Goal: Information Seeking & Learning: Learn about a topic

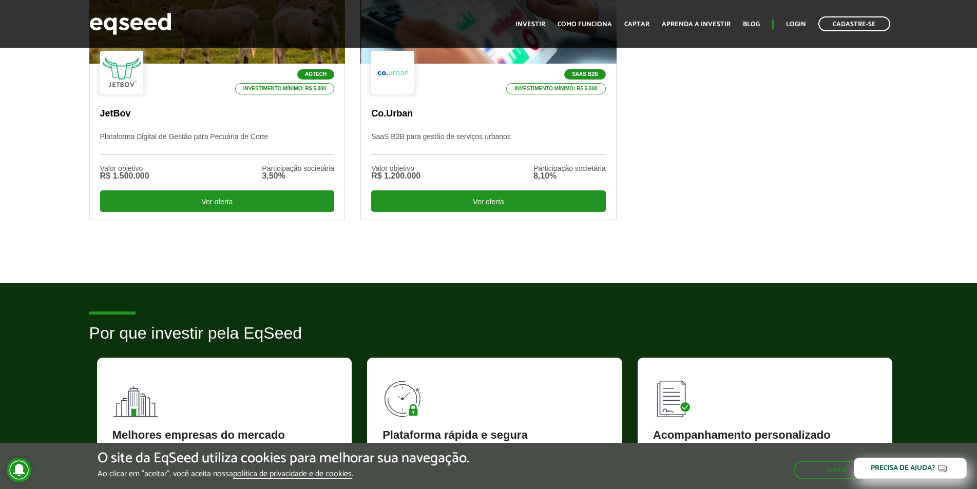
scroll to position [308, 0]
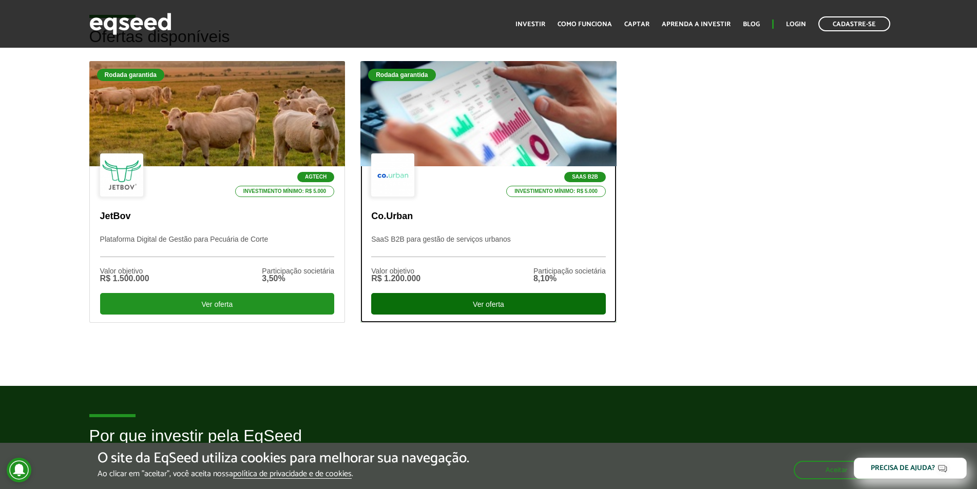
click at [476, 301] on div "Ver oferta" at bounding box center [488, 304] width 235 height 22
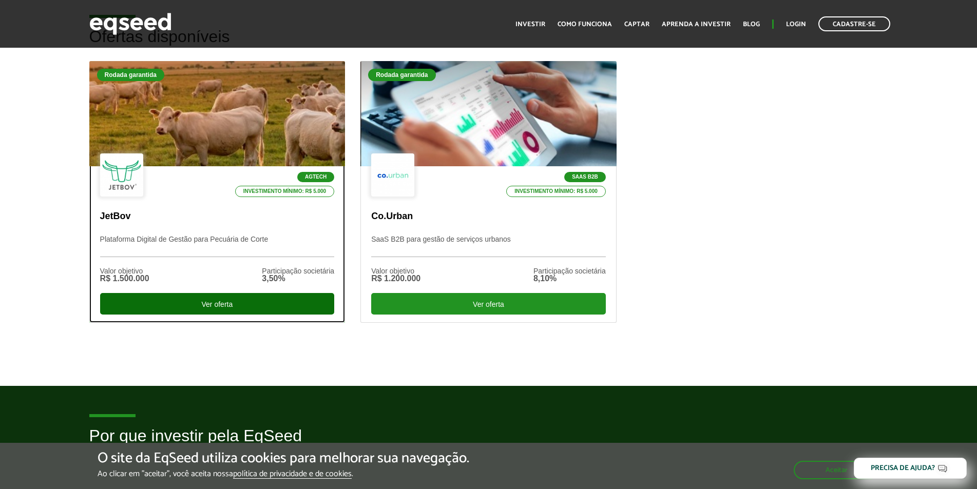
click at [219, 309] on div "Ver oferta" at bounding box center [217, 304] width 235 height 22
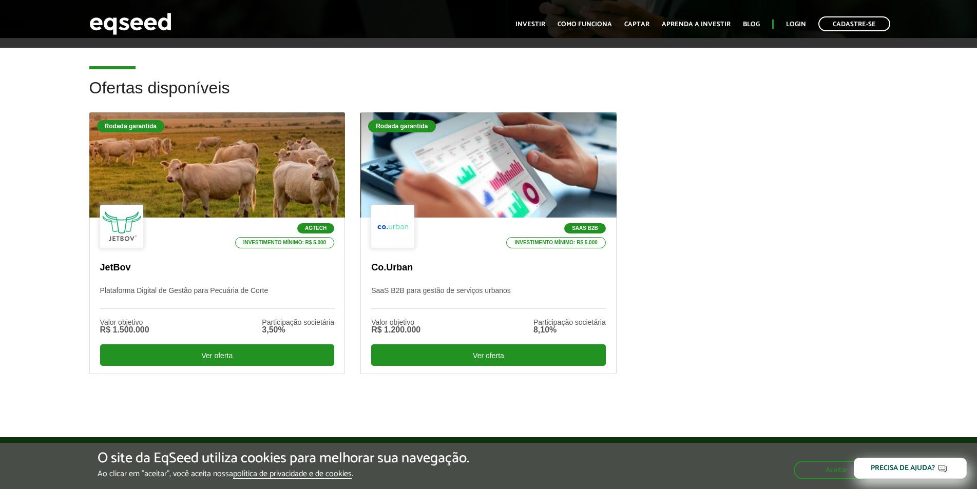
scroll to position [205, 0]
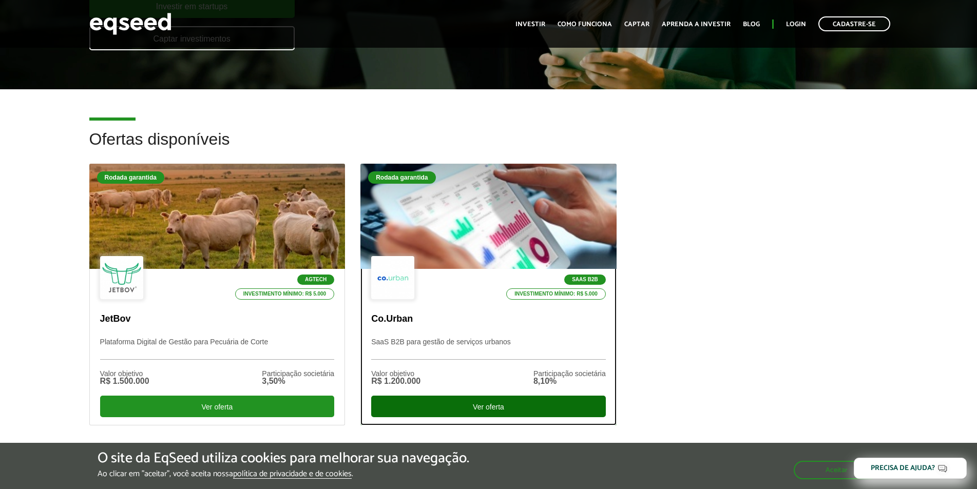
click at [502, 405] on div "Ver oferta" at bounding box center [488, 407] width 235 height 22
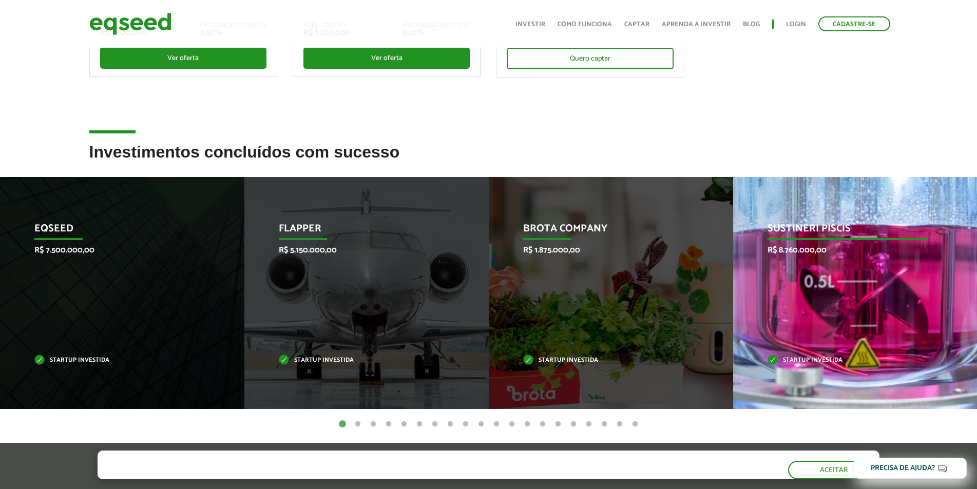
scroll to position [462, 0]
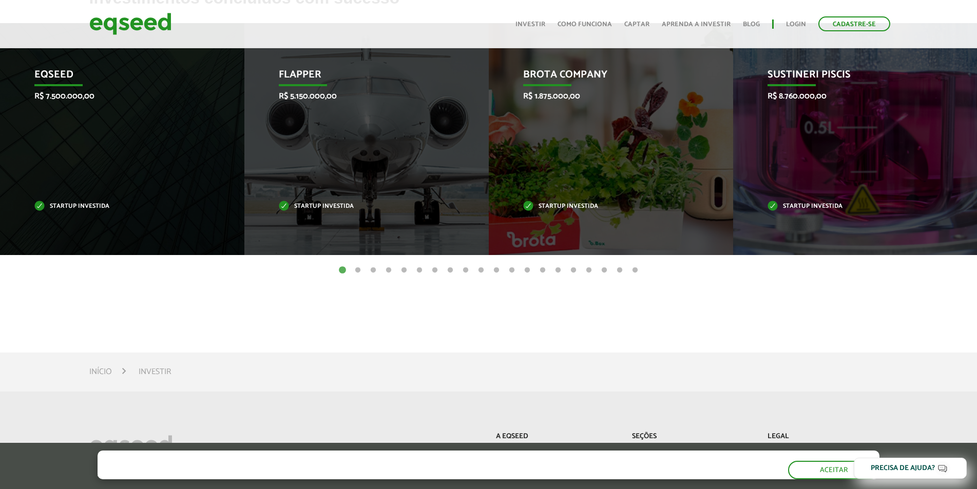
click at [356, 268] on button "2" at bounding box center [358, 270] width 10 height 10
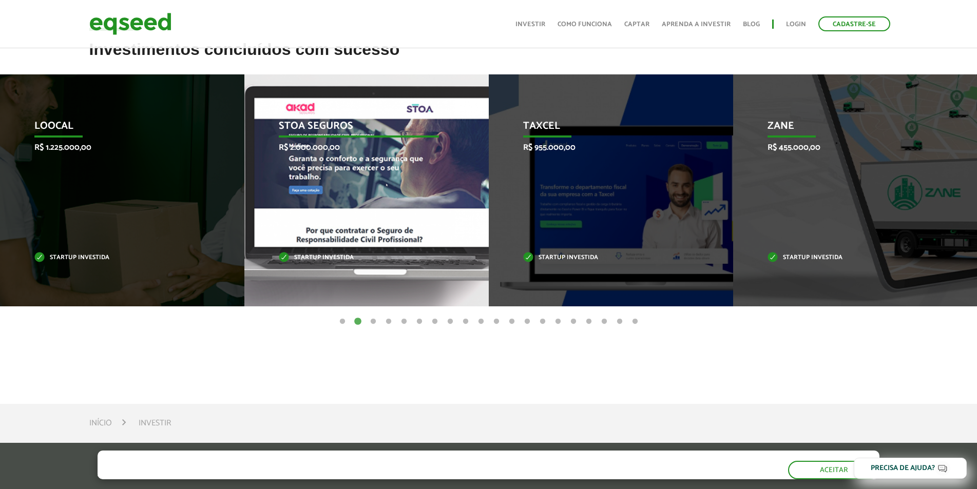
scroll to position [359, 0]
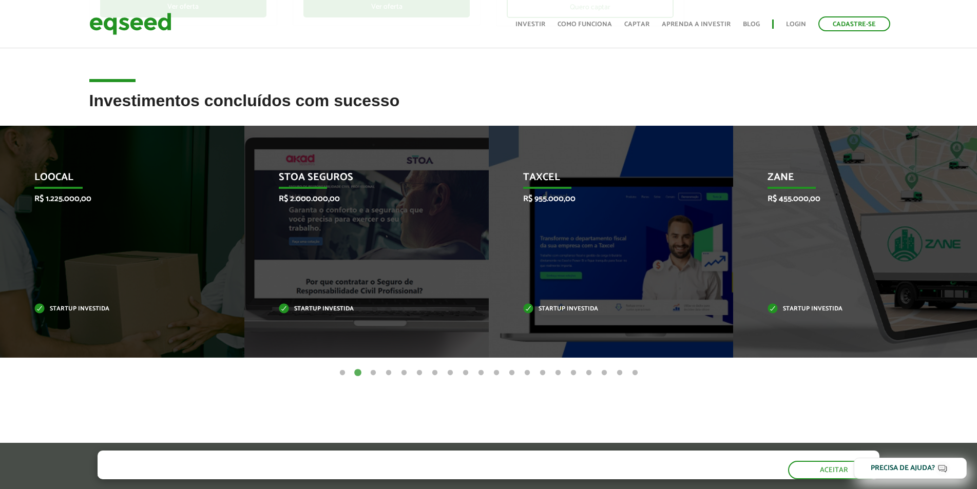
click at [635, 372] on button "20" at bounding box center [635, 373] width 10 height 10
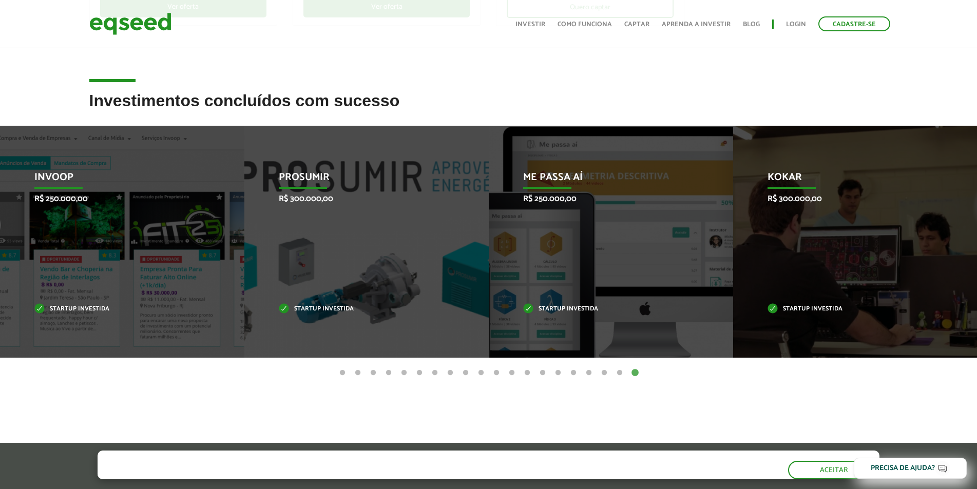
click at [620, 373] on button "19" at bounding box center [619, 373] width 10 height 10
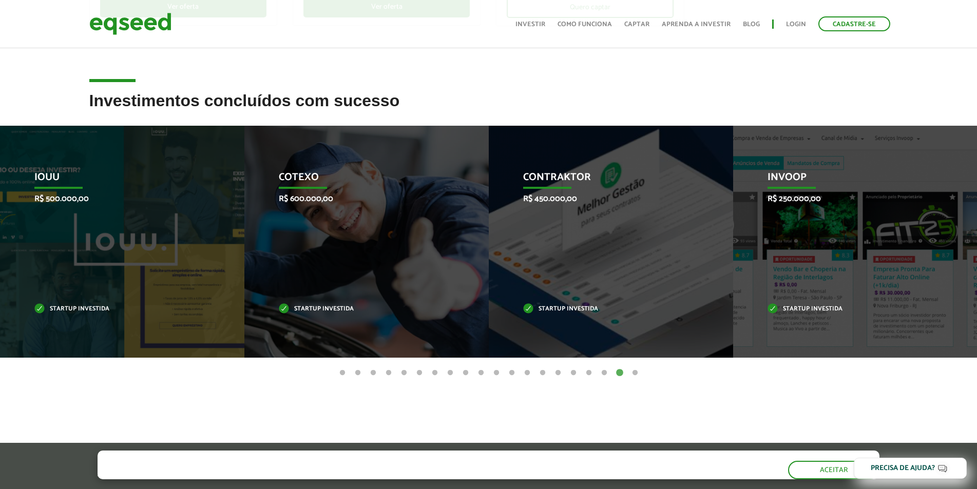
click at [606, 375] on button "18" at bounding box center [604, 373] width 10 height 10
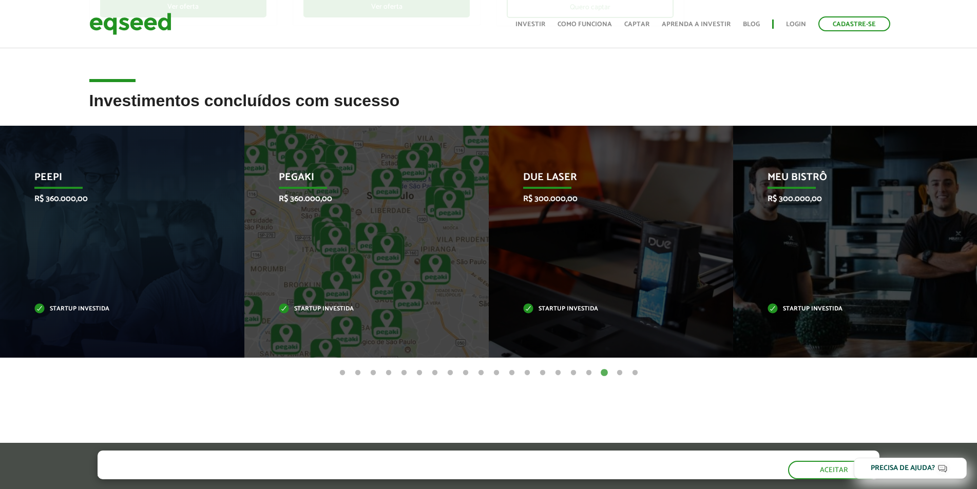
click at [587, 375] on button "17" at bounding box center [588, 373] width 10 height 10
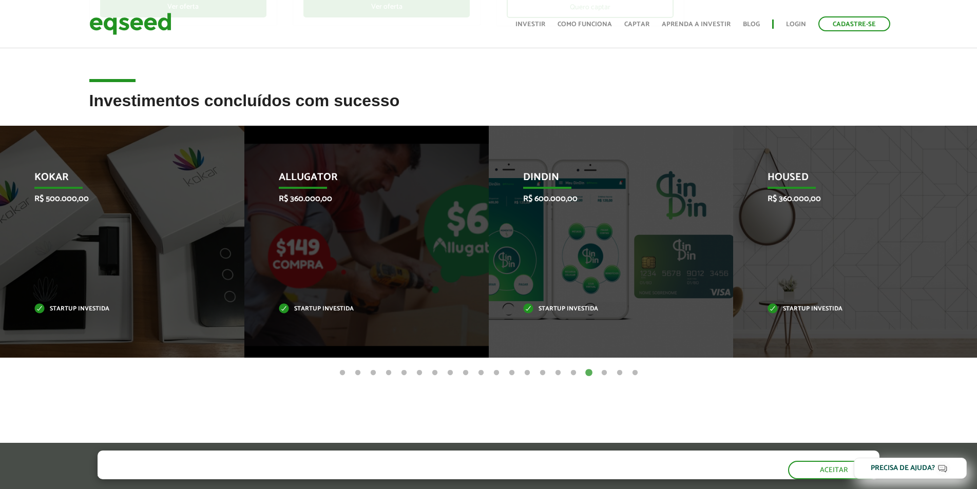
click at [573, 373] on button "16" at bounding box center [573, 373] width 10 height 10
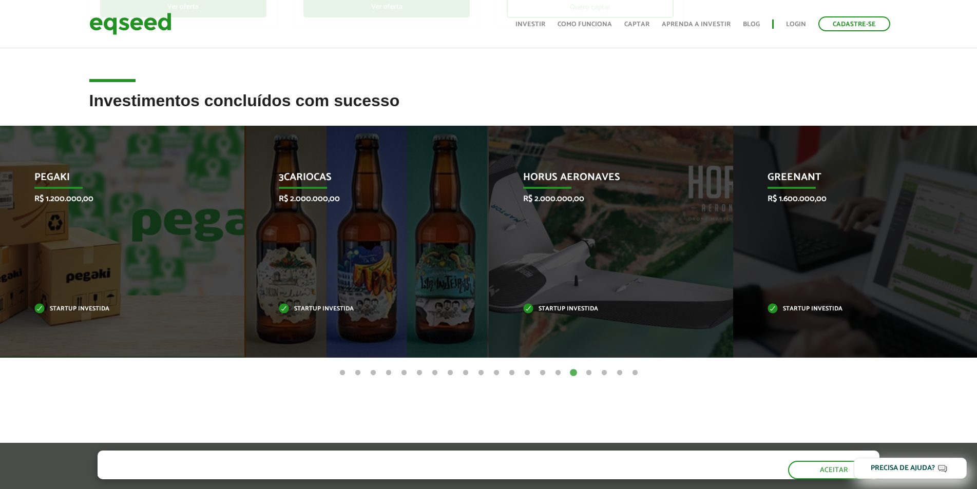
click at [560, 374] on button "15" at bounding box center [558, 373] width 10 height 10
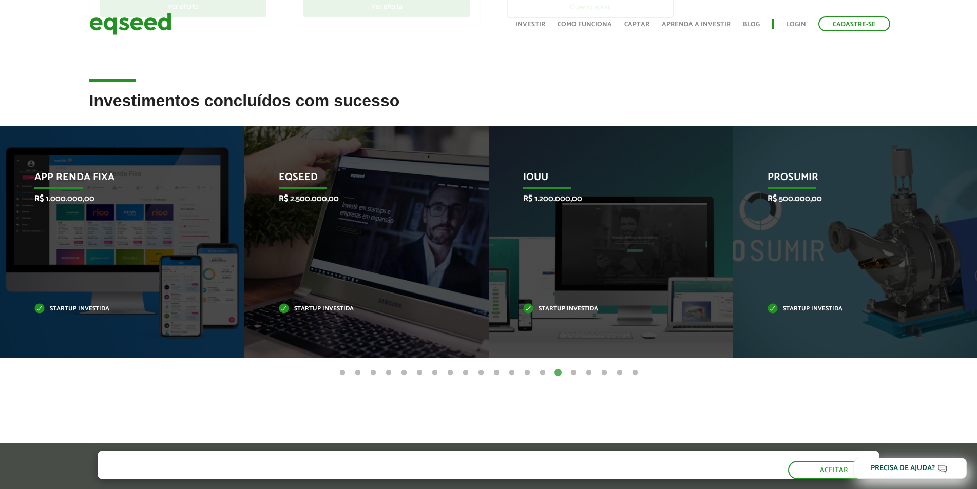
click at [542, 375] on button "14" at bounding box center [542, 373] width 10 height 10
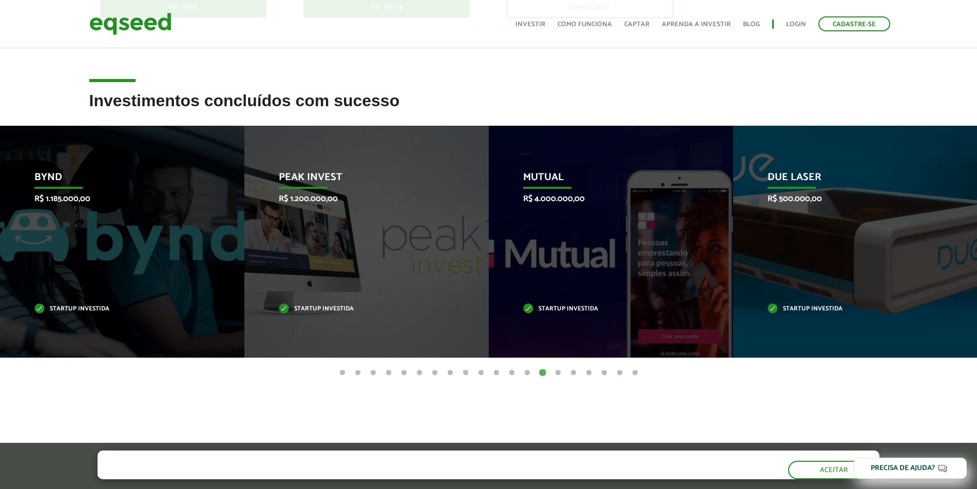
click at [528, 374] on button "13" at bounding box center [527, 373] width 10 height 10
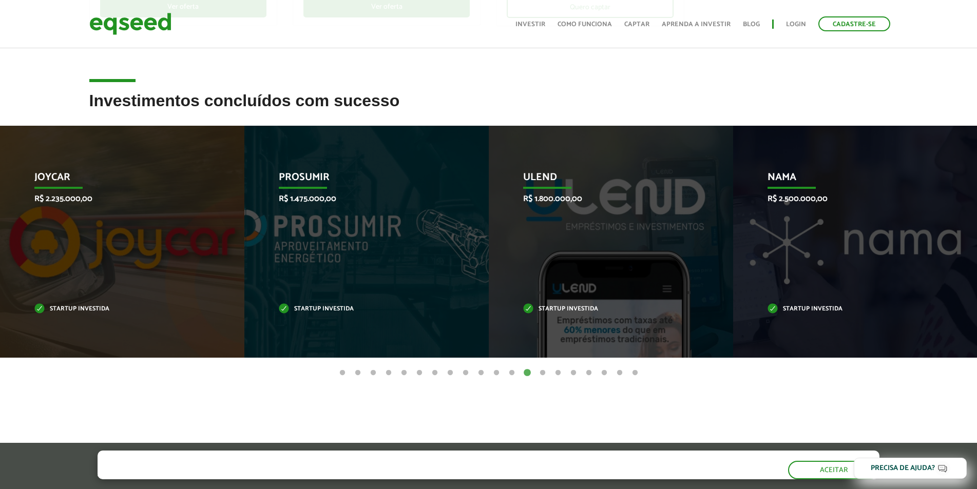
click at [512, 371] on button "12" at bounding box center [511, 373] width 10 height 10
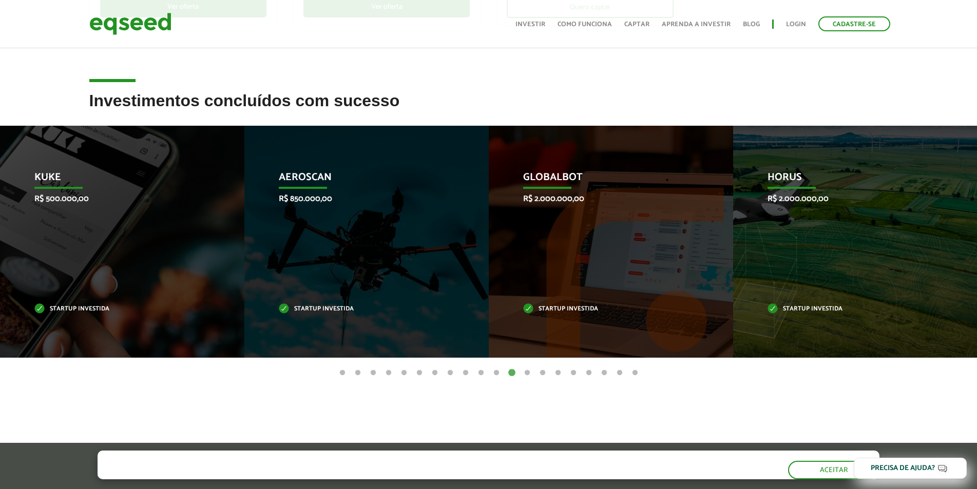
click at [497, 372] on button "11" at bounding box center [496, 373] width 10 height 10
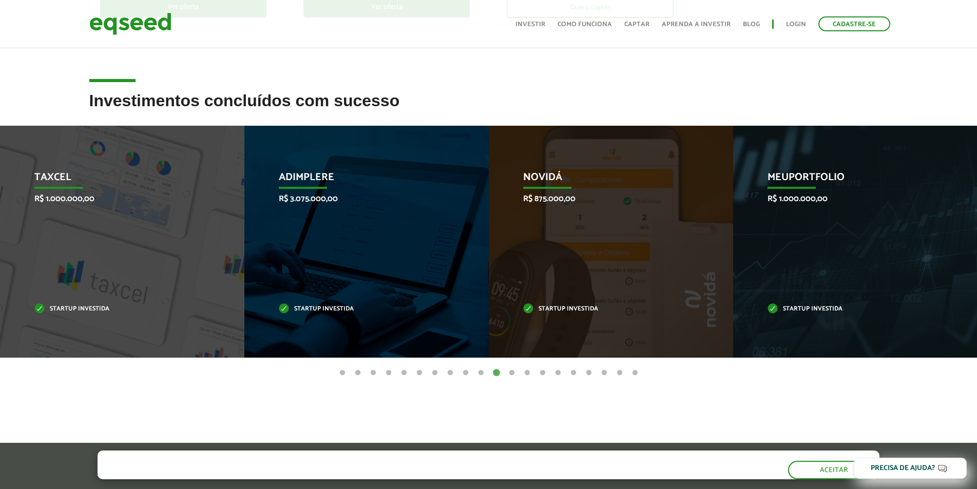
click at [477, 373] on button "10" at bounding box center [481, 373] width 10 height 10
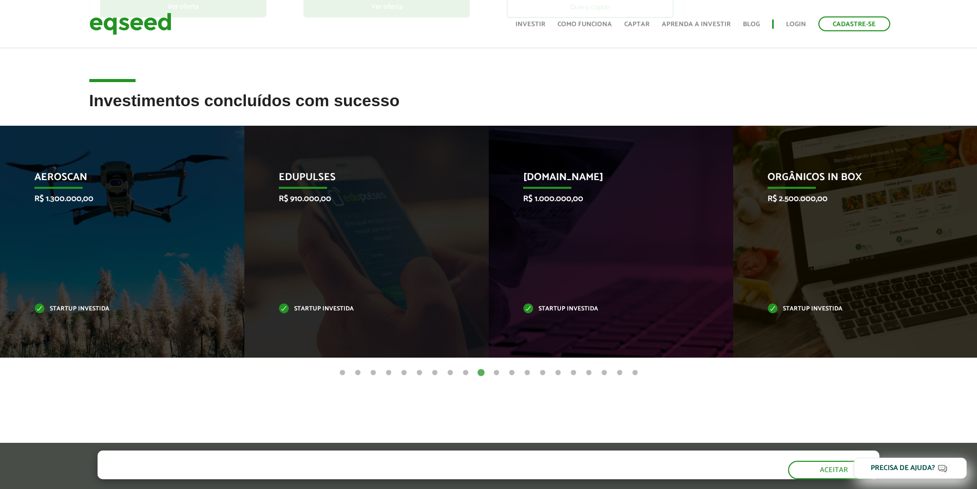
click at [466, 373] on button "9" at bounding box center [465, 373] width 10 height 10
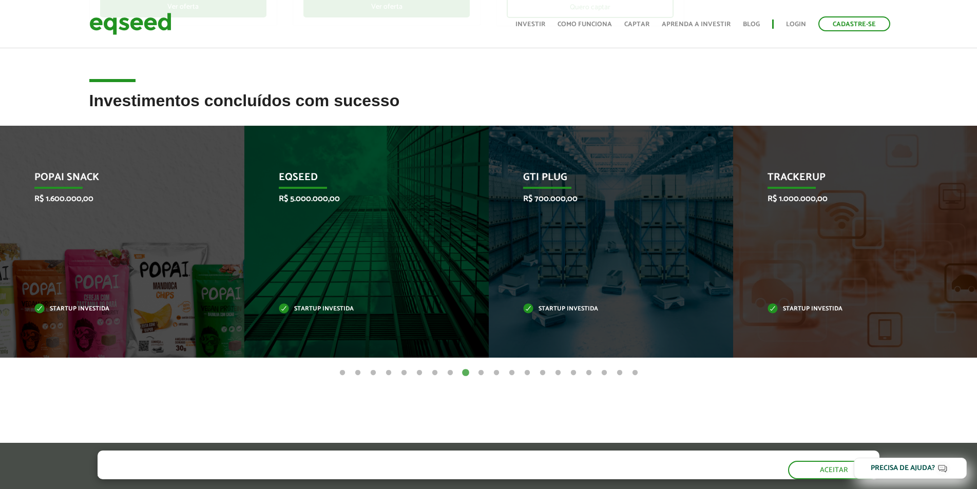
click at [450, 374] on button "8" at bounding box center [450, 373] width 10 height 10
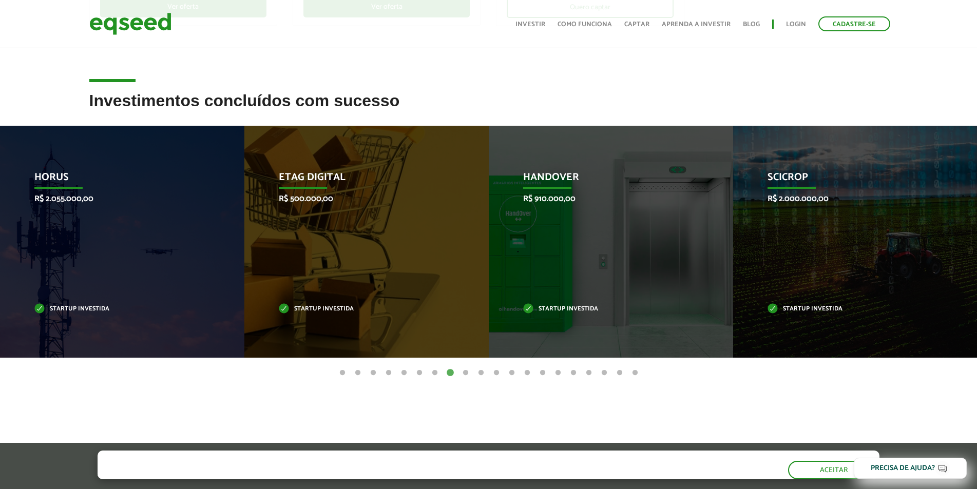
click at [437, 373] on button "7" at bounding box center [435, 373] width 10 height 10
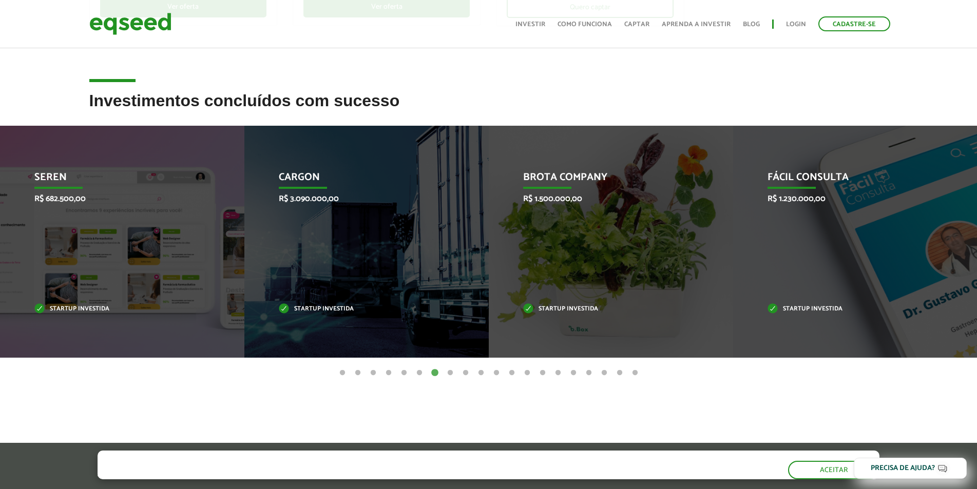
click at [421, 373] on button "6" at bounding box center [419, 373] width 10 height 10
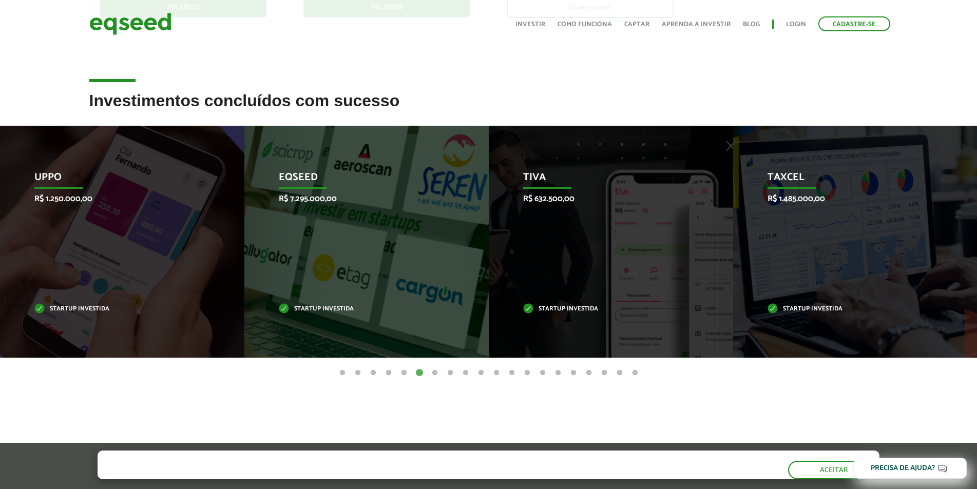
click at [402, 370] on button "5" at bounding box center [404, 373] width 10 height 10
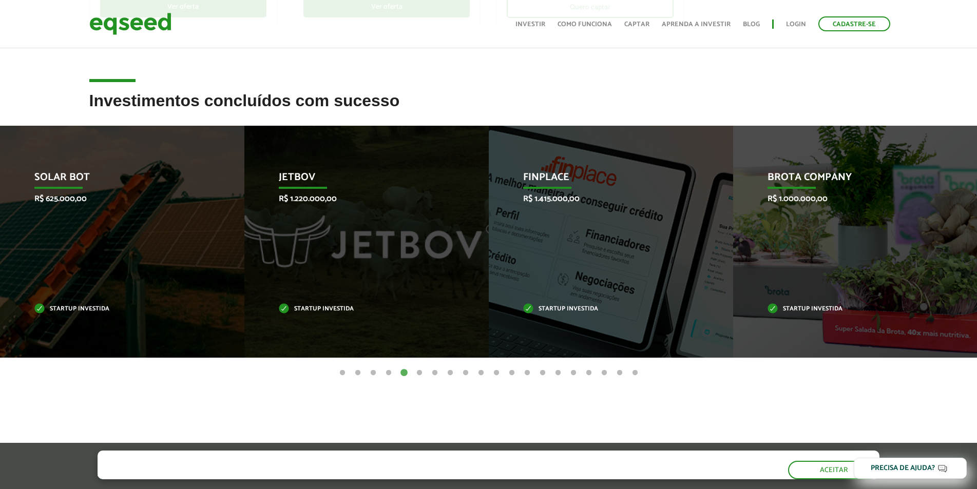
click at [389, 374] on button "4" at bounding box center [388, 373] width 10 height 10
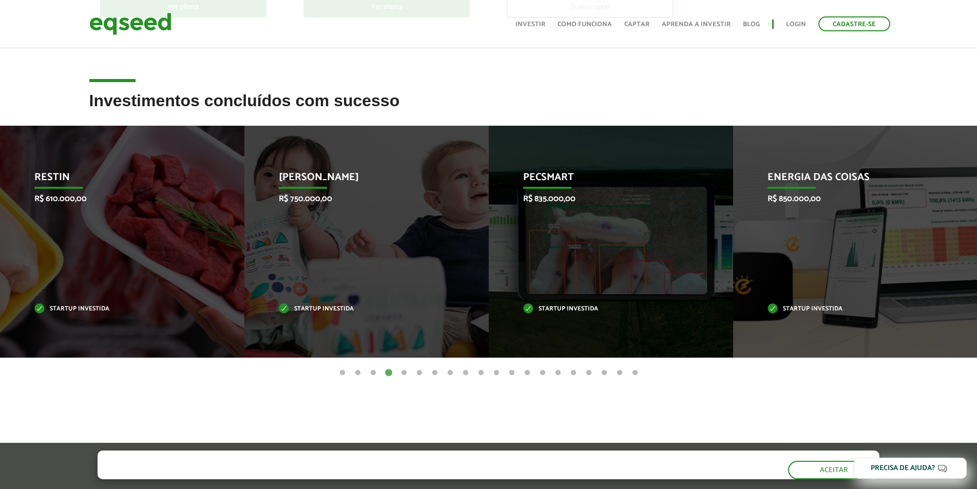
click at [375, 374] on button "3" at bounding box center [373, 373] width 10 height 10
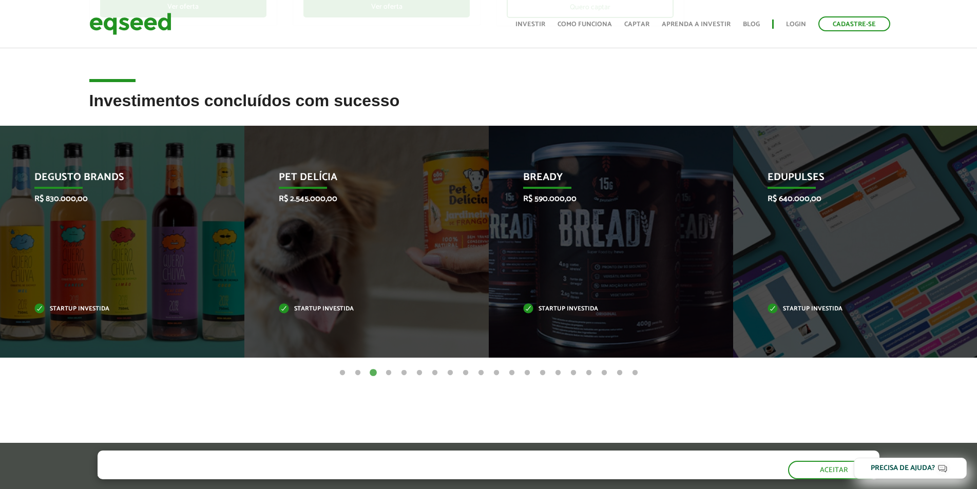
click at [359, 373] on button "2" at bounding box center [358, 373] width 10 height 10
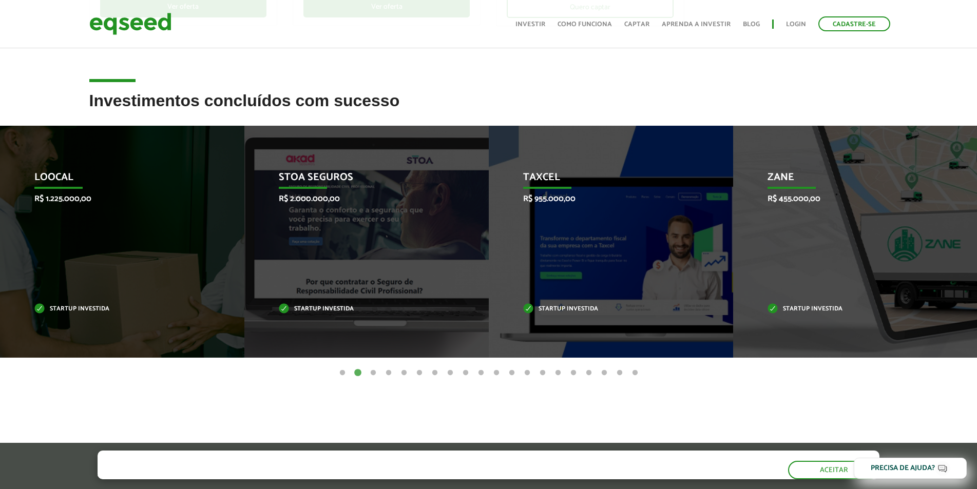
click at [341, 374] on button "1" at bounding box center [342, 373] width 10 height 10
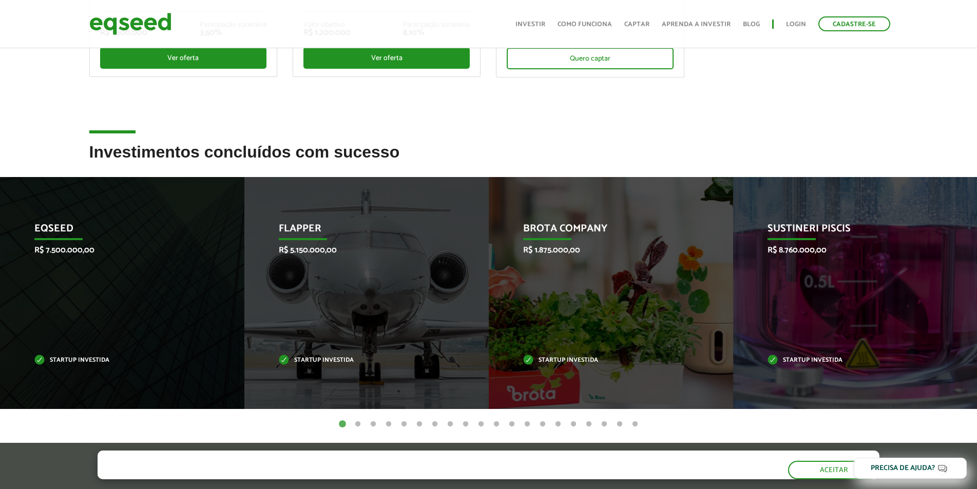
scroll to position [257, 0]
